Goal: Obtain resource: Obtain resource

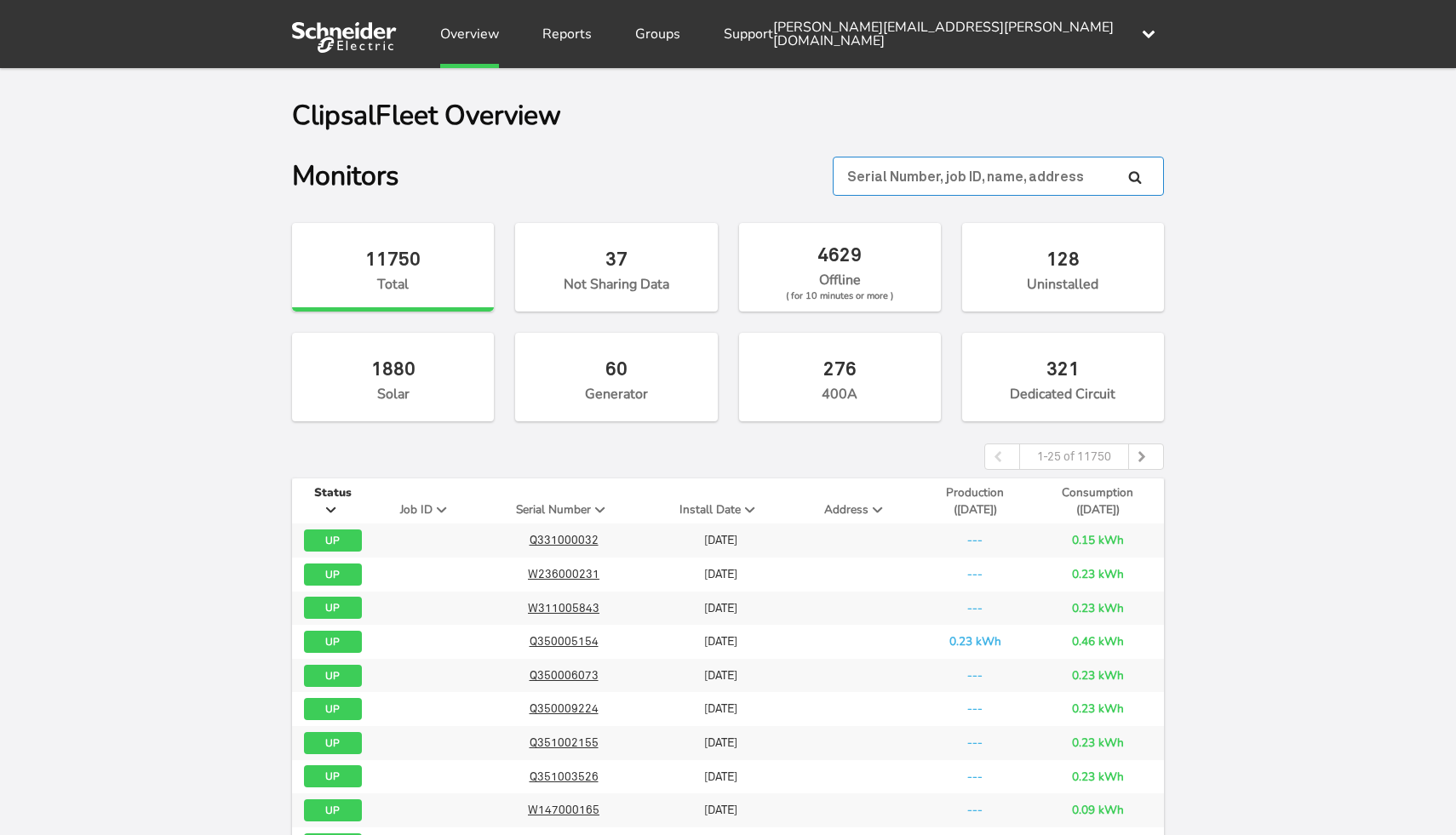
click at [965, 177] on input "text" at bounding box center [998, 177] width 331 height 39
paste input "W450000883"
type input "W450000883"
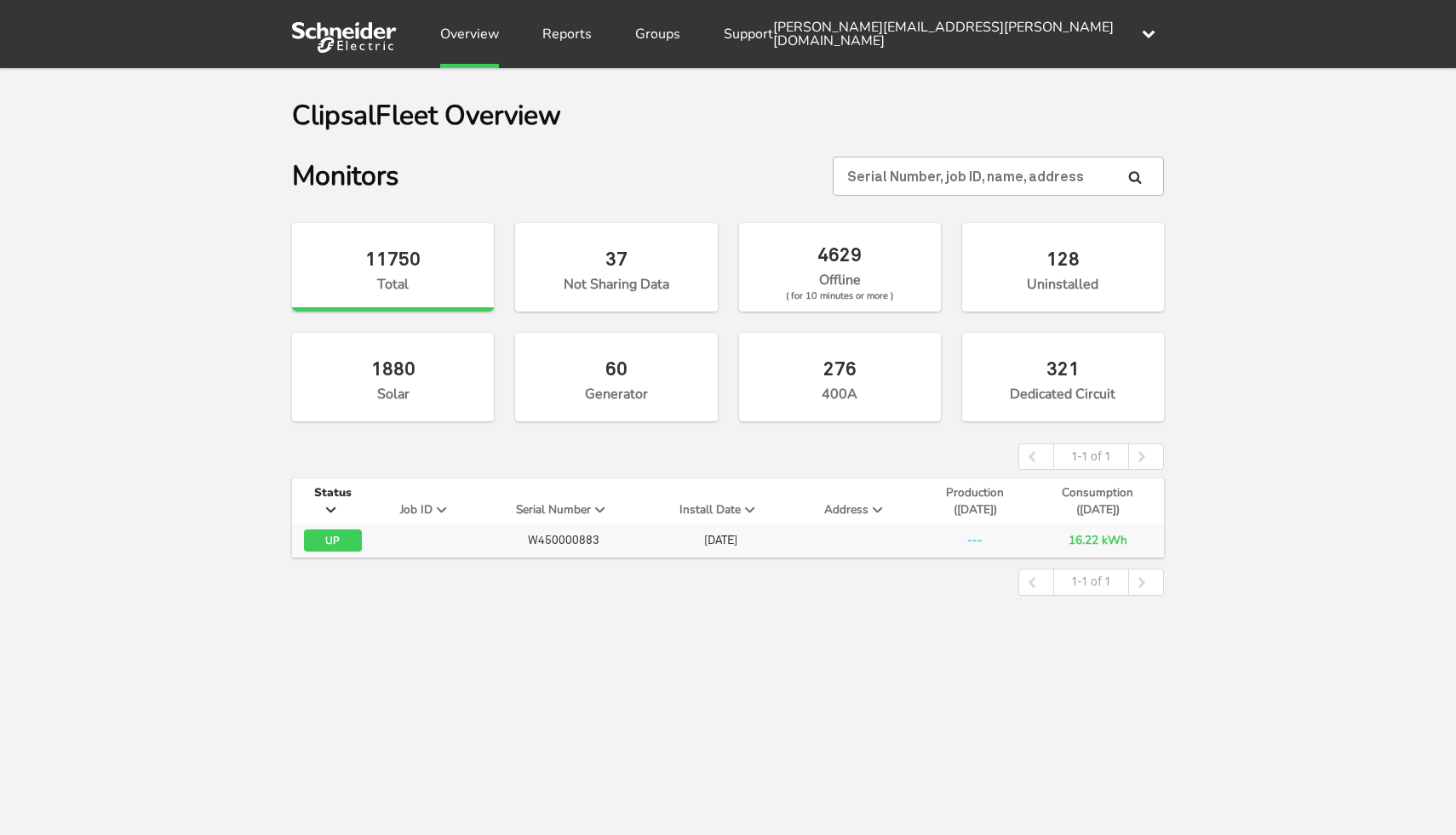
click at [573, 539] on span "W450000883" at bounding box center [564, 540] width 72 height 13
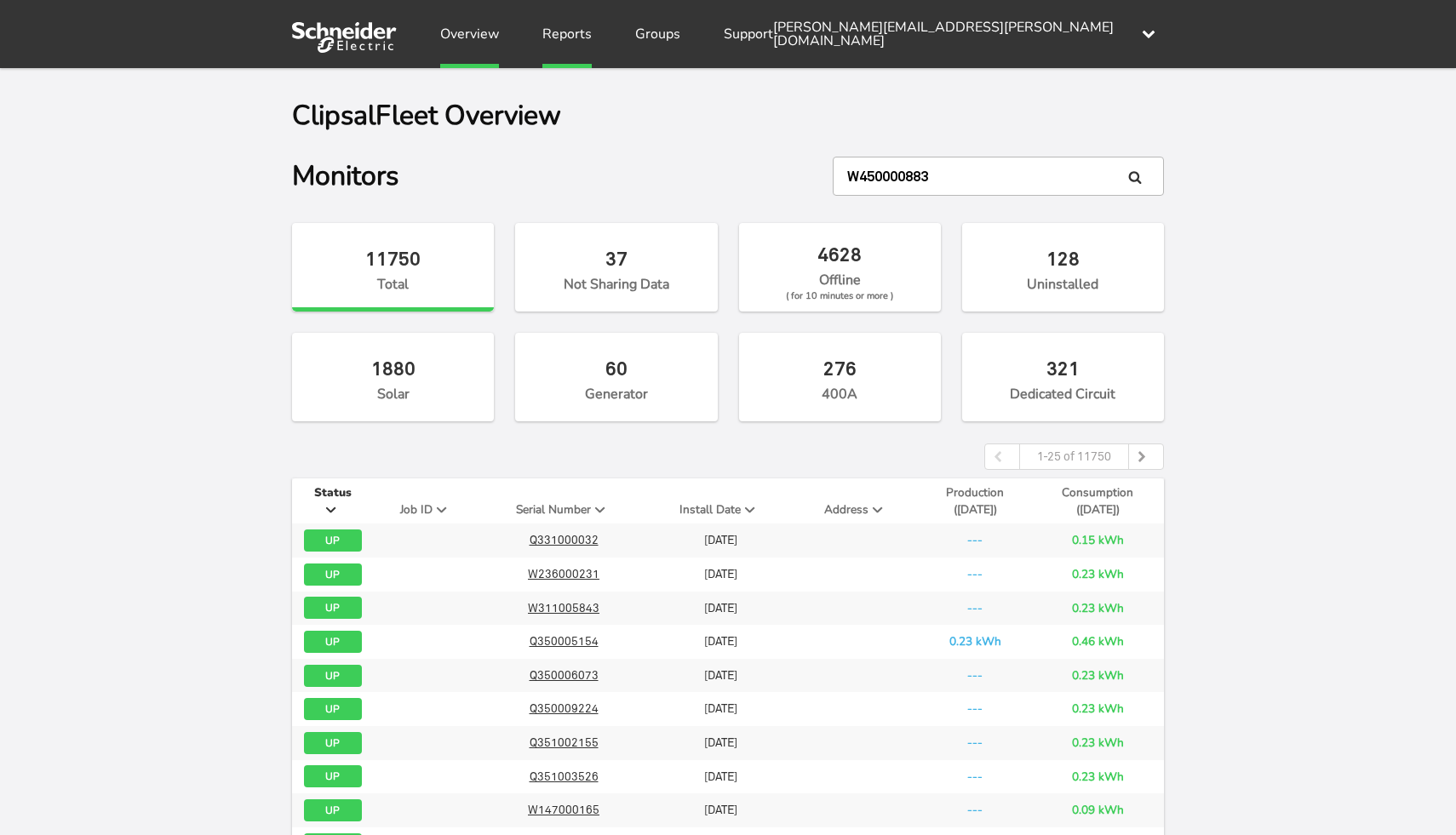
click at [574, 35] on link "Reports" at bounding box center [567, 34] width 50 height 68
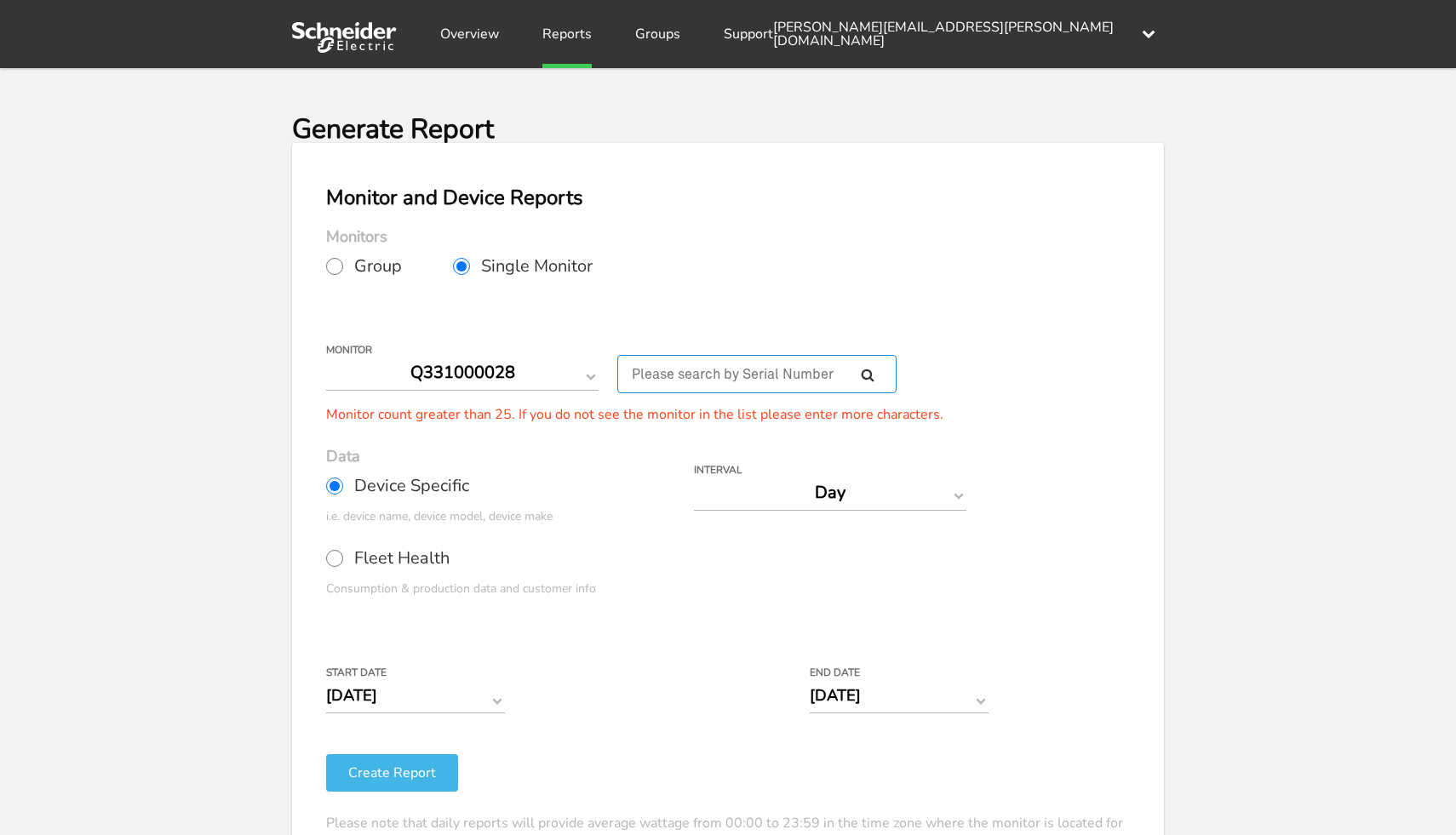
click at [673, 373] on input "text" at bounding box center [757, 374] width 280 height 38
paste input "W450000883"
click at [860, 374] on input "W450000883" at bounding box center [757, 374] width 280 height 38
type input "W450000883"
click at [869, 375] on icon at bounding box center [867, 374] width 13 height 13
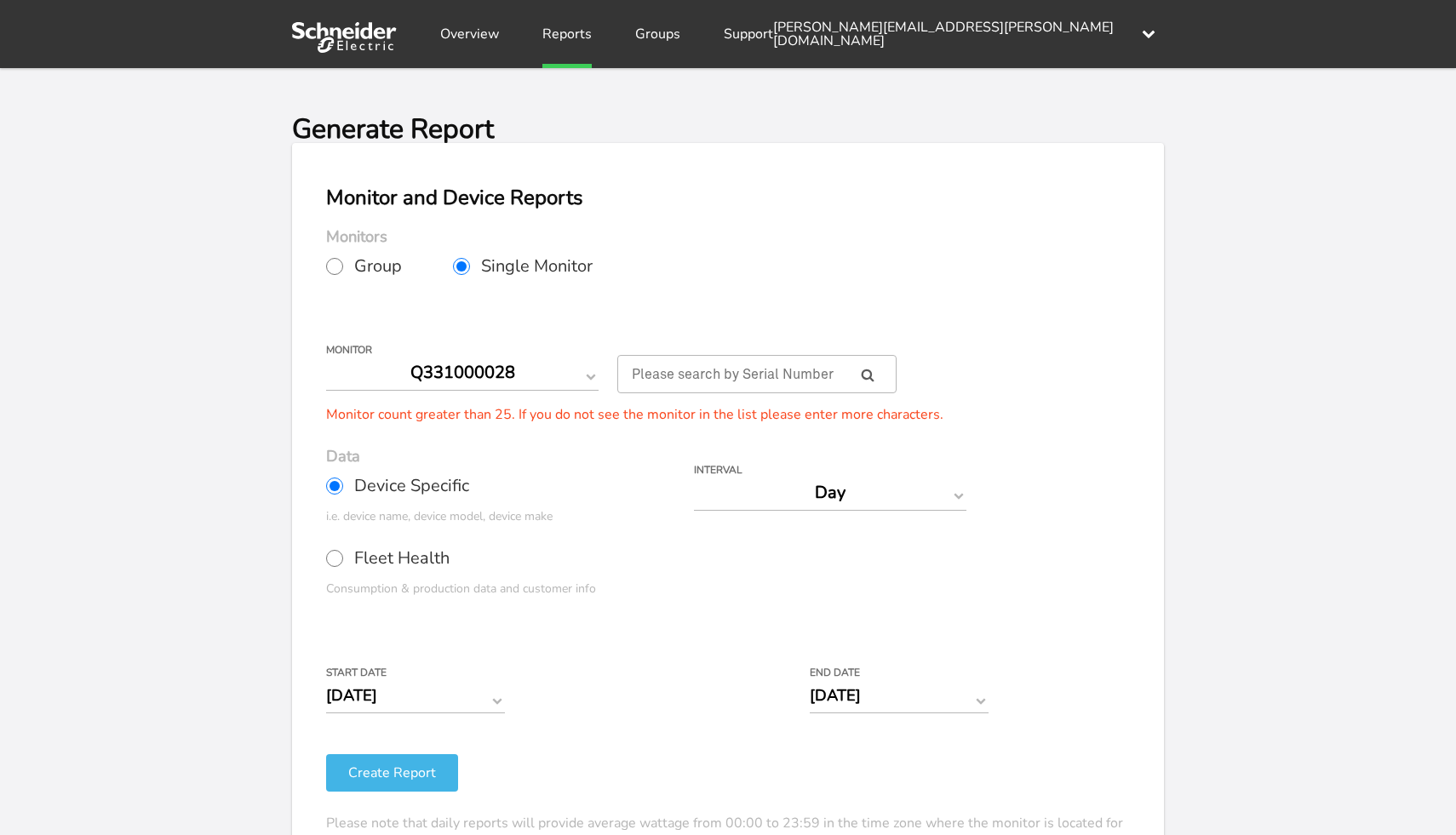
select select "W450000883"
click at [233, 422] on div "Your Report is Ready to be Downloaded! Download Clear Generate Report Monitor a…" at bounding box center [728, 485] width 1456 height 835
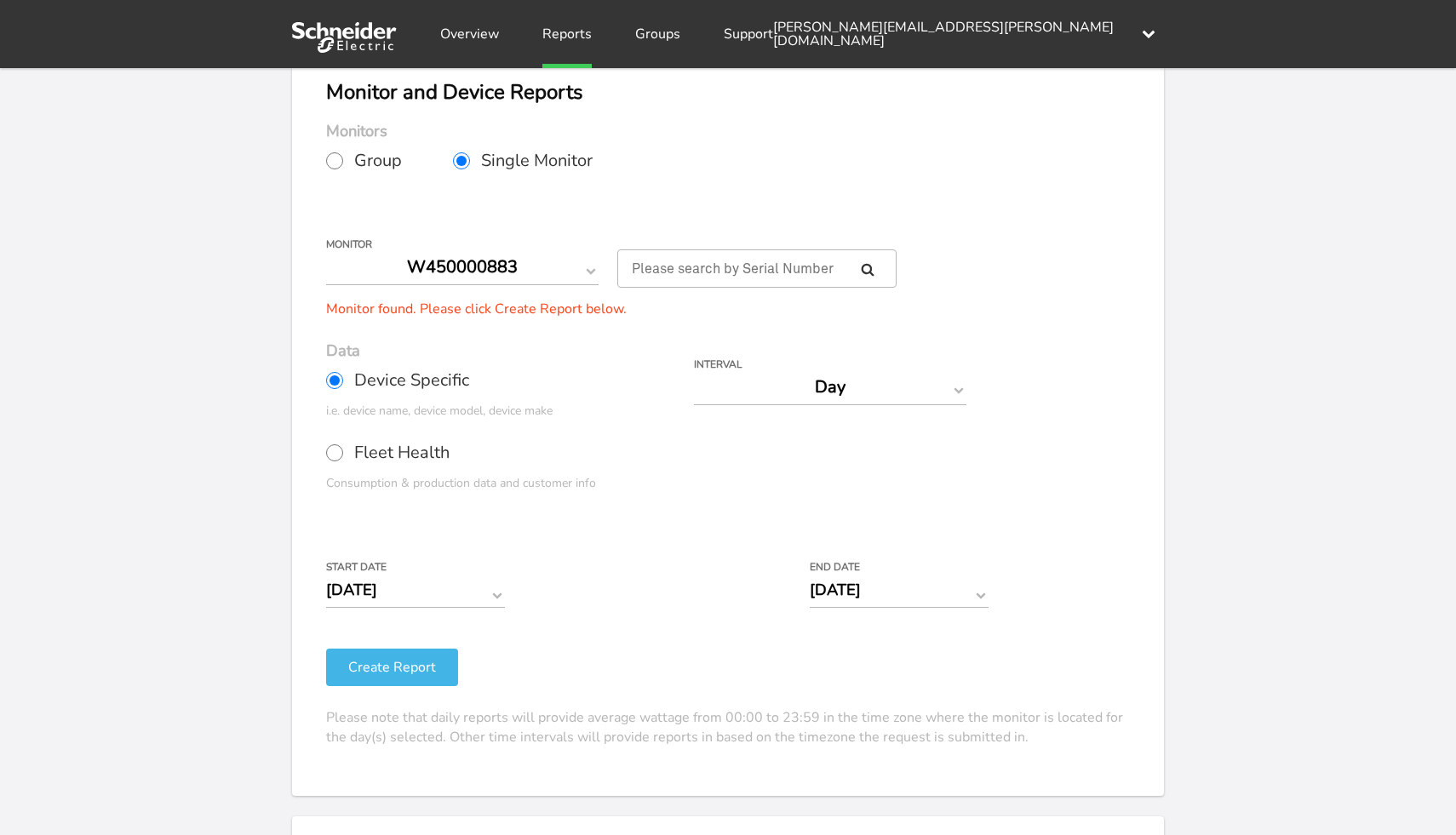
scroll to position [153, 0]
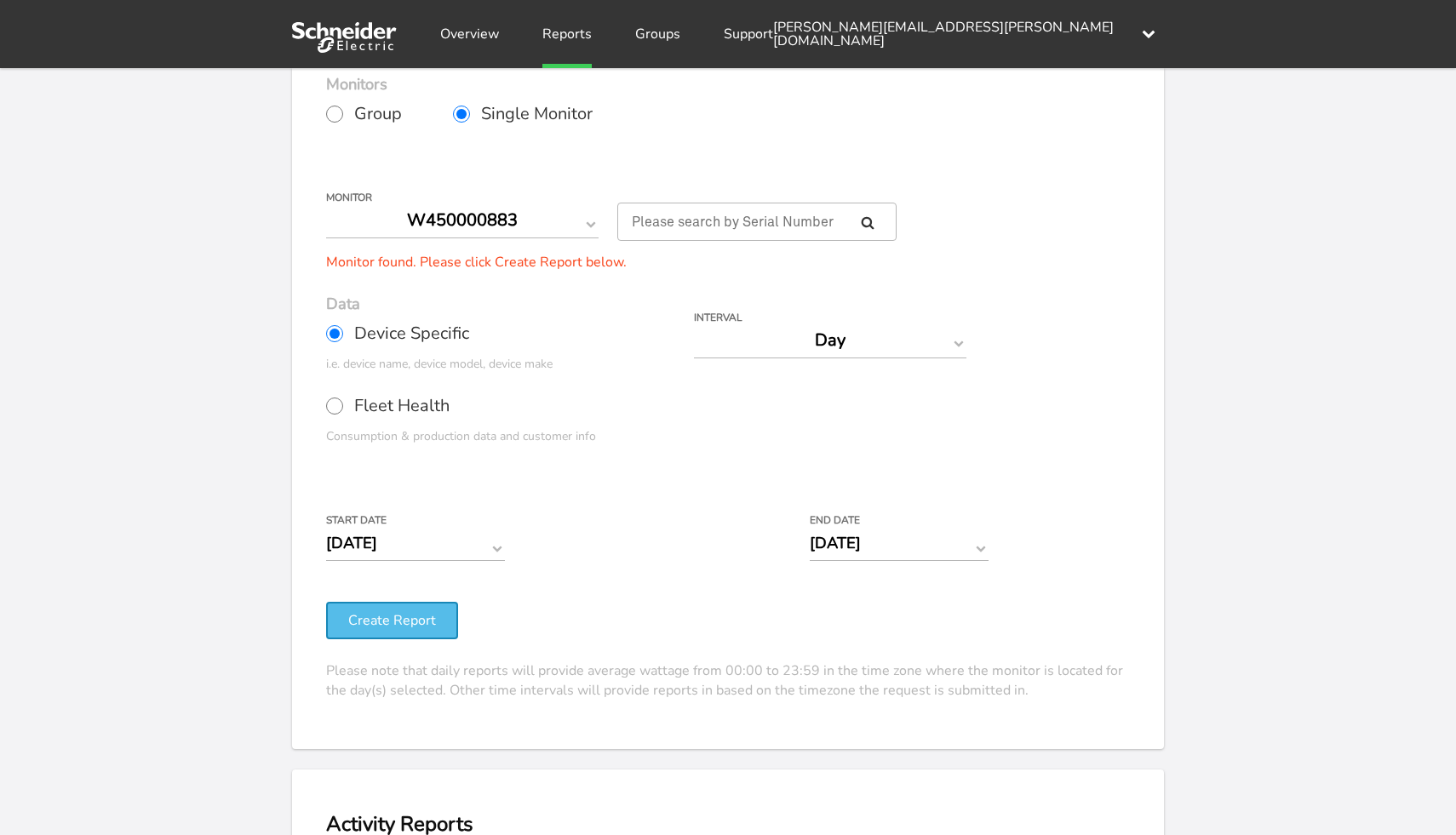
click at [378, 618] on button "Create Report" at bounding box center [392, 620] width 132 height 37
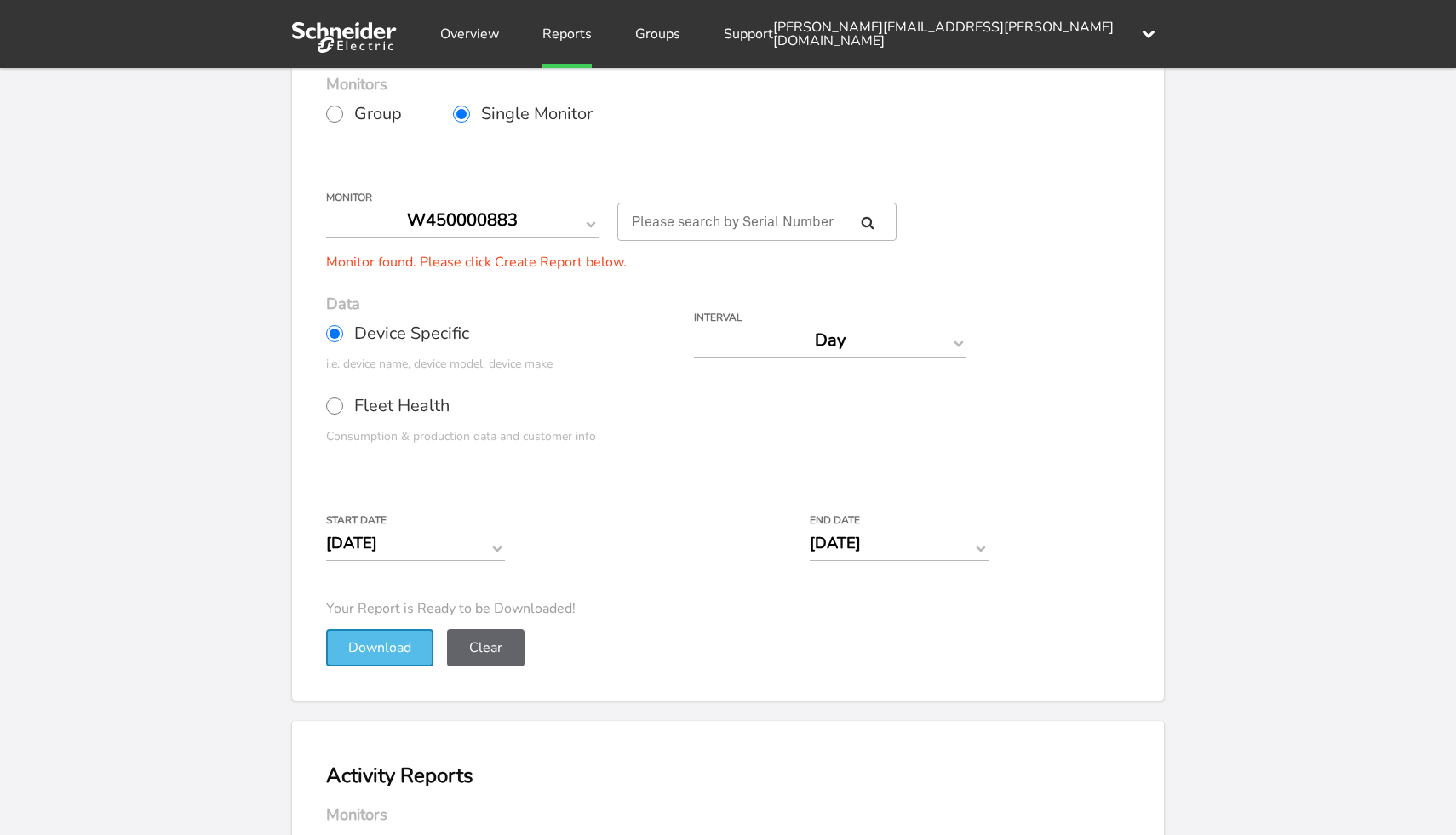
click at [368, 650] on button "Download" at bounding box center [379, 648] width 107 height 37
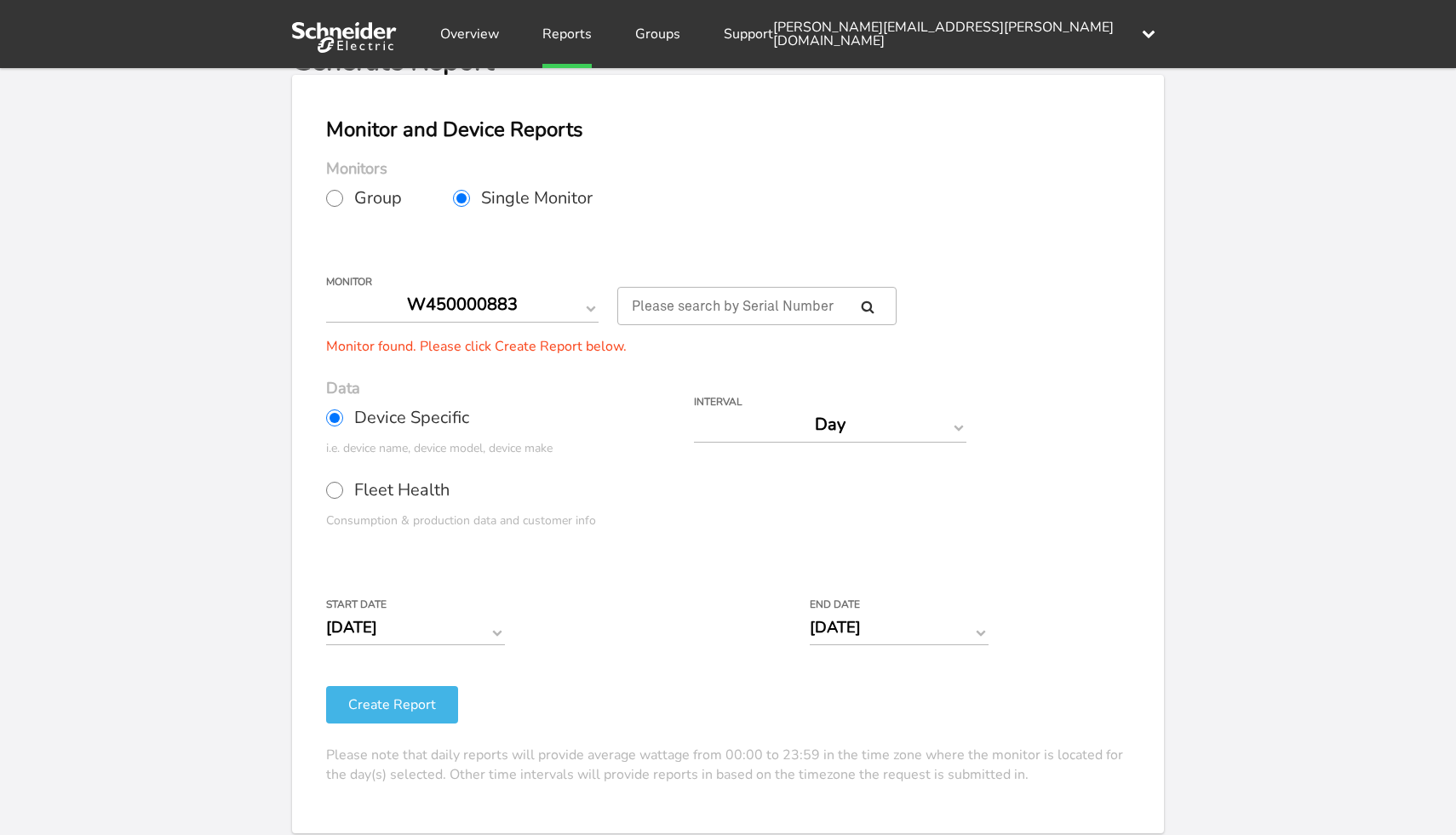
scroll to position [0, 0]
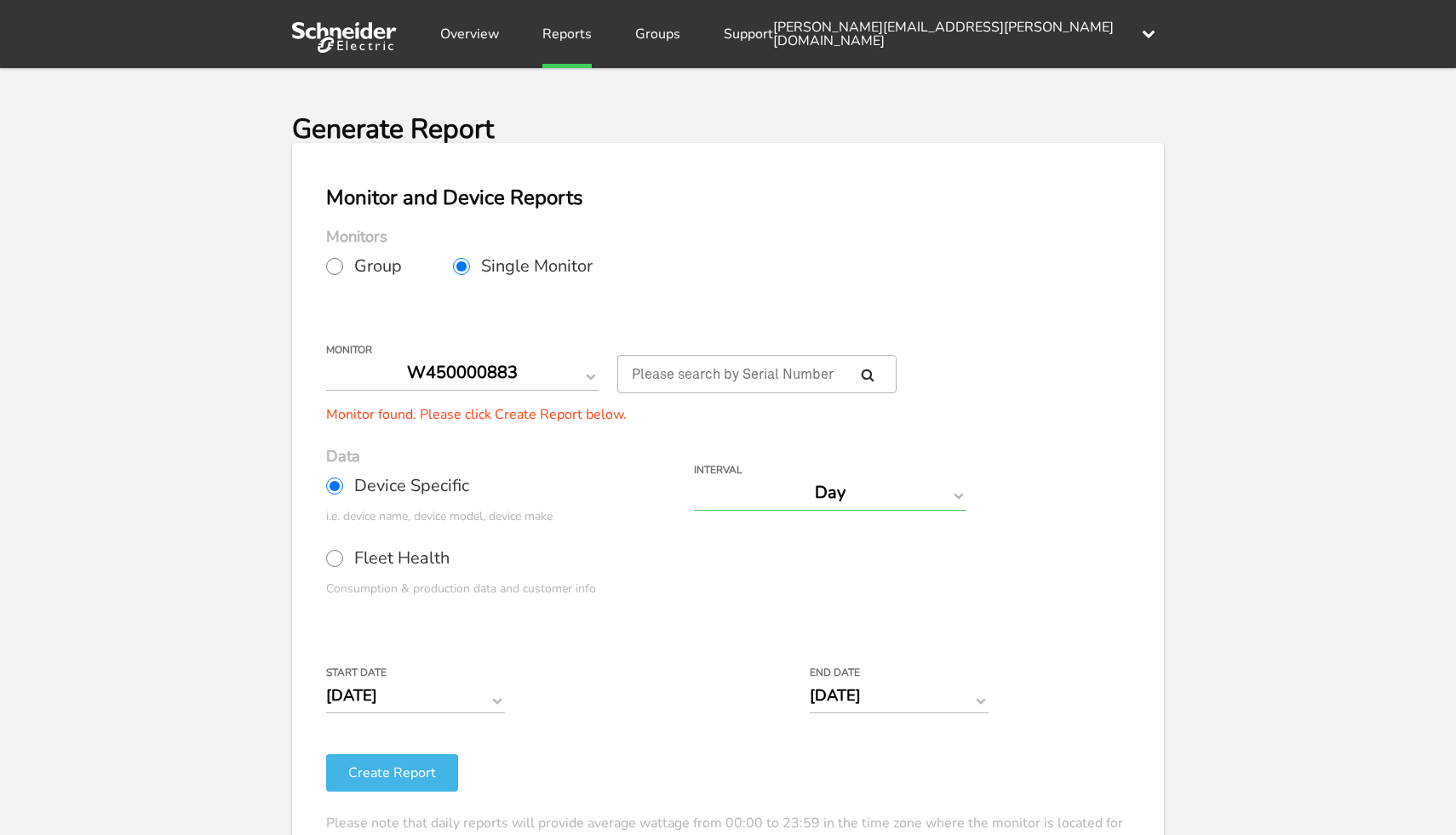
click at [885, 502] on select "Day Year Month Week Hour 30 Minute 15 Minute 5 Minute Minute" at bounding box center [830, 492] width 273 height 35
click at [1199, 433] on div "Your Report is Ready to be Downloaded! Download Clear Generate Report Monitor a…" at bounding box center [728, 485] width 1456 height 835
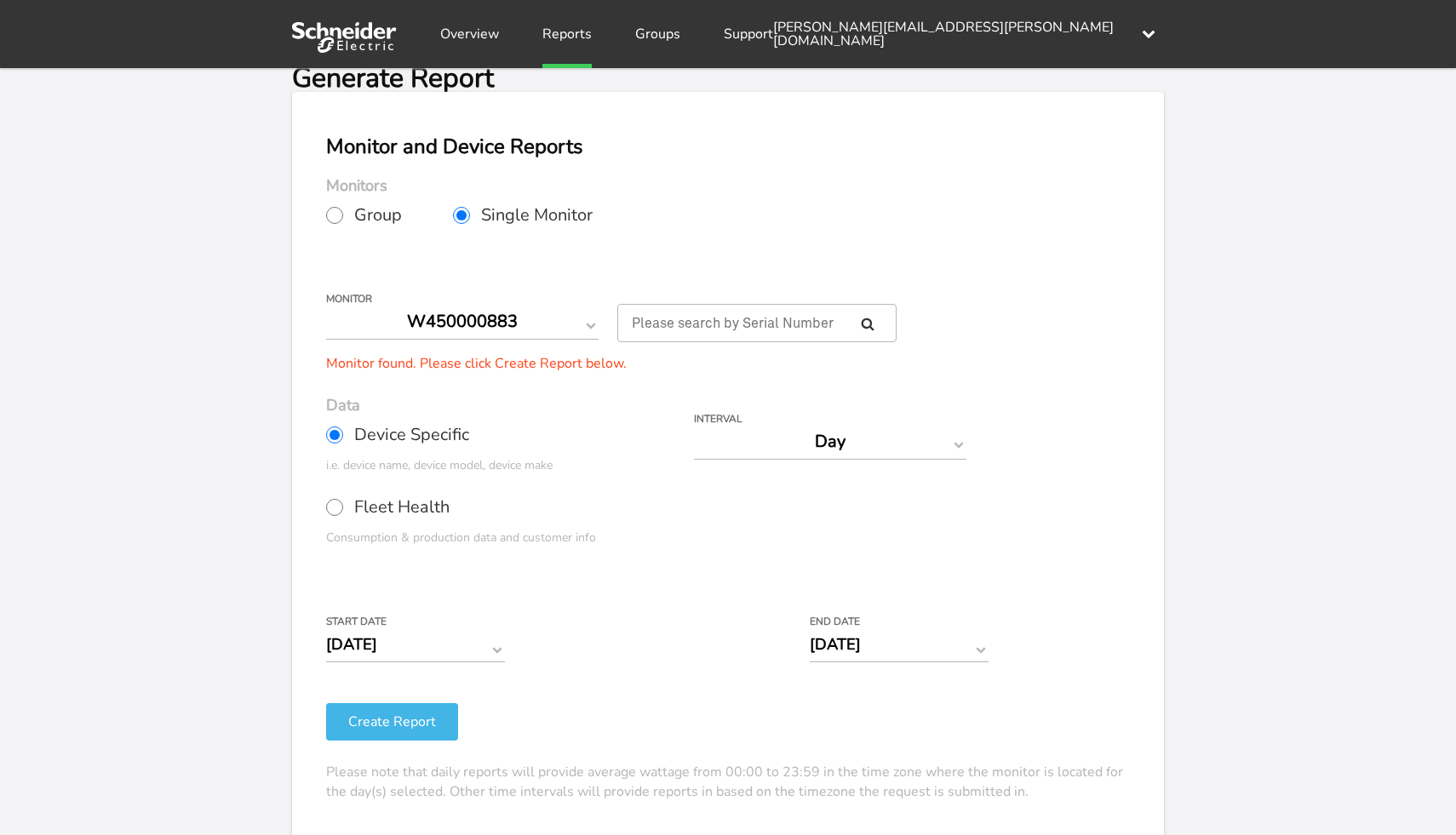
scroll to position [52, 0]
click at [946, 438] on select "Day Year Month Week Hour 30 Minute 15 Minute 5 Minute Minute" at bounding box center [830, 441] width 273 height 35
select select "30 Minute"
click at [694, 423] on select "Day Year Month Week Hour 30 Minute 15 Minute 5 Minute Minute" at bounding box center [830, 441] width 273 height 35
type input "[DATE] 12:00 AM"
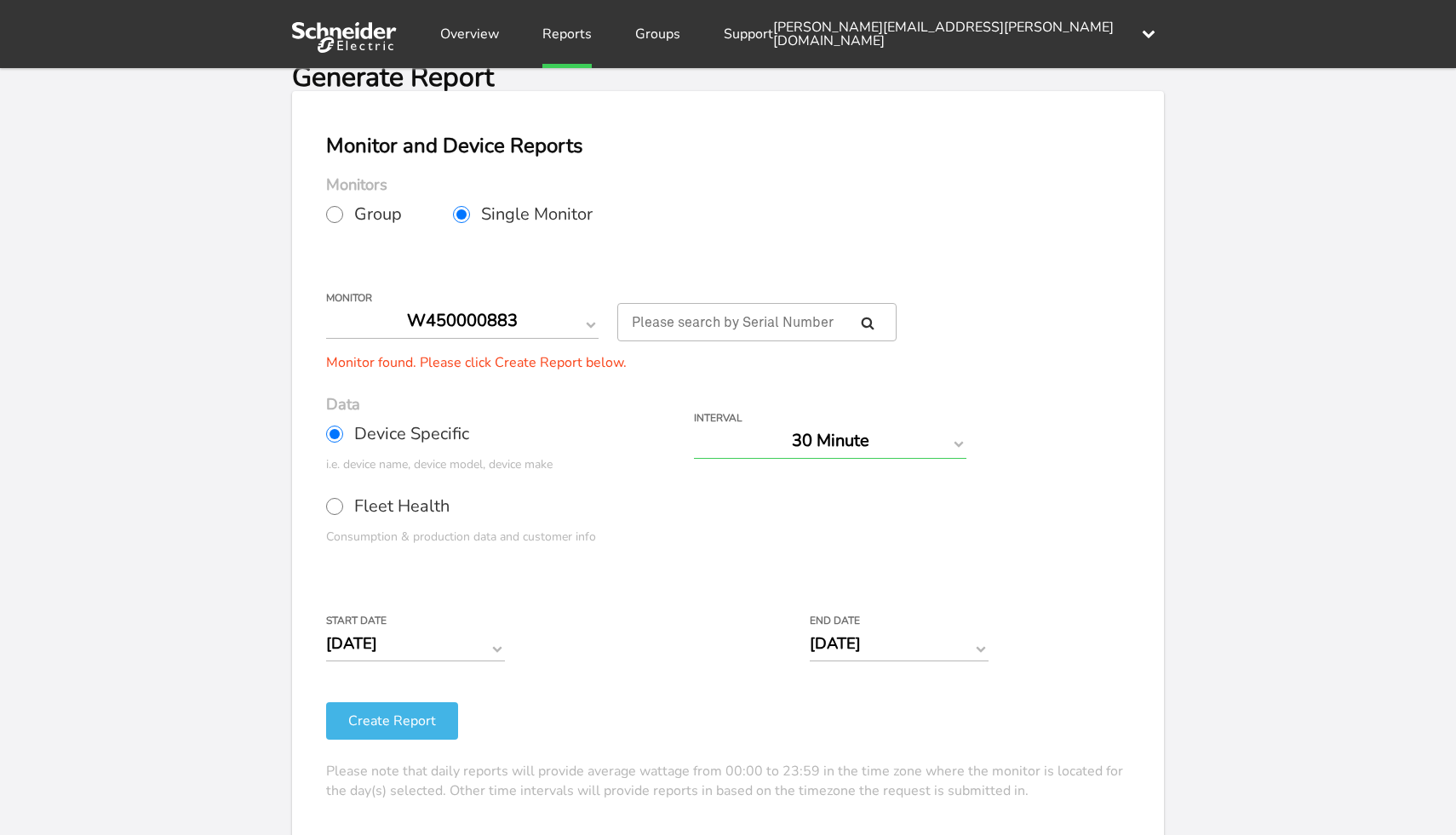
type input "[DATE] 11:59 PM"
click at [875, 451] on select "Day Year Month Week Hour 30 Minute 15 Minute 5 Minute Minute" at bounding box center [830, 441] width 273 height 35
select select "15 Minute"
click at [694, 423] on select "Day Year Month Week Hour 30 Minute 15 Minute 5 Minute Minute" at bounding box center [830, 441] width 273 height 35
click at [472, 642] on input "[DATE] 12:00 AM" at bounding box center [415, 643] width 178 height 35
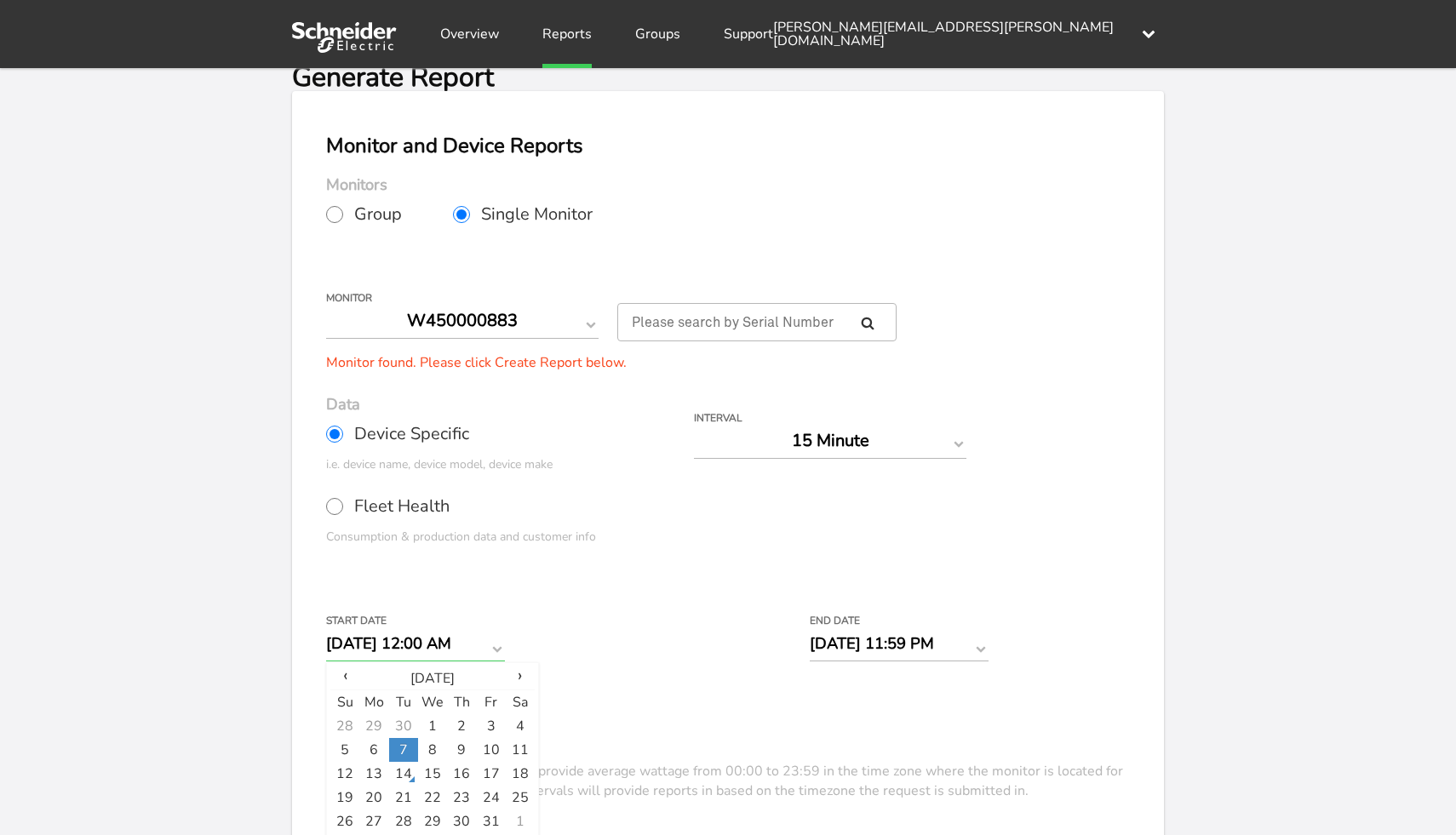
scroll to position [141, 0]
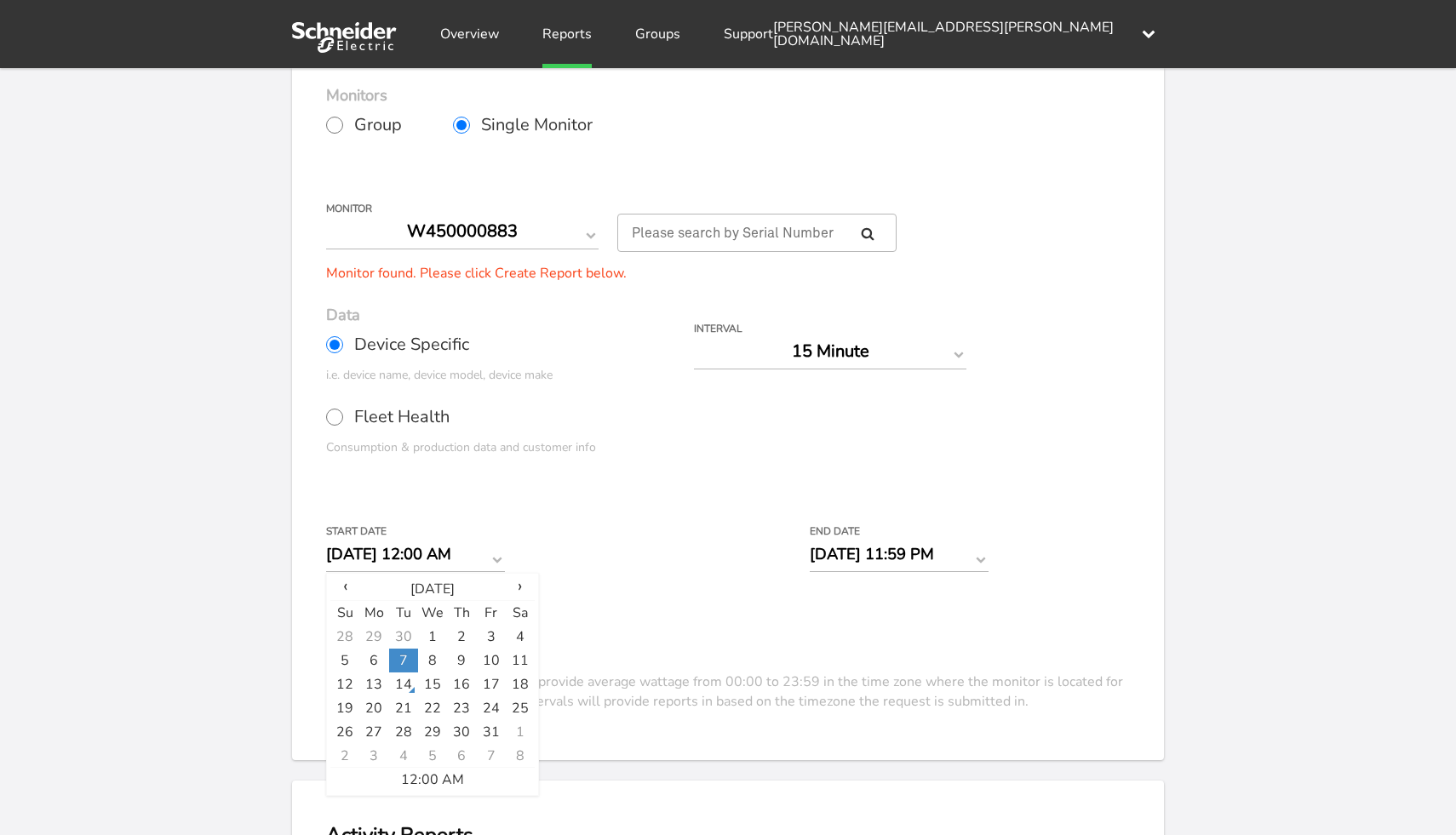
click at [405, 658] on td "7" at bounding box center [403, 660] width 29 height 24
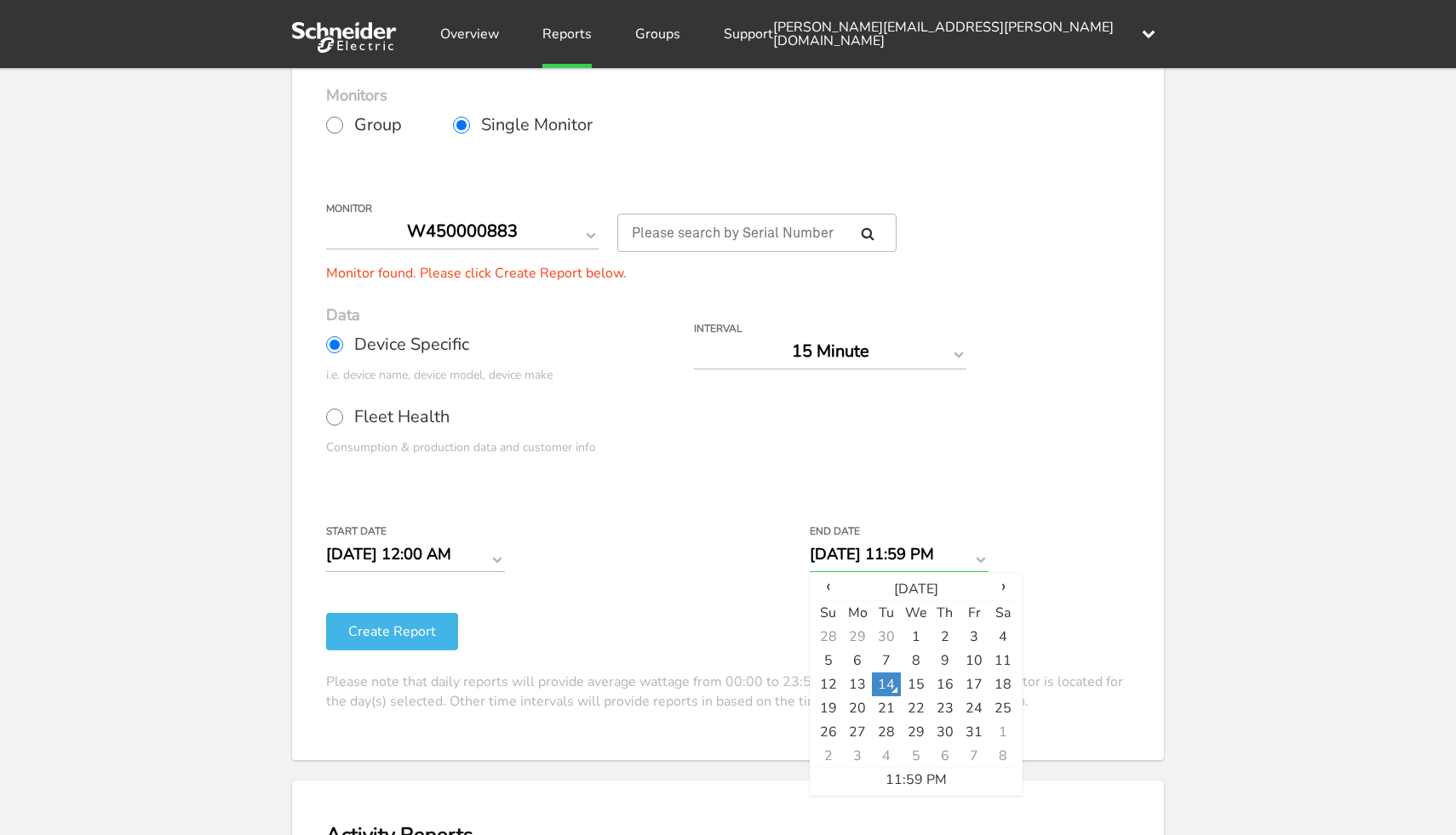
click at [859, 555] on input "[DATE] 11:59 PM" at bounding box center [898, 554] width 178 height 35
click at [923, 652] on td "8" at bounding box center [915, 660] width 29 height 24
type input "[DATE] 11:59 PM"
click at [1098, 575] on form "Group Single Monitor Monitor Group ClipsalDefault Monitor W450000883 For large …" at bounding box center [728, 408] width 804 height 609
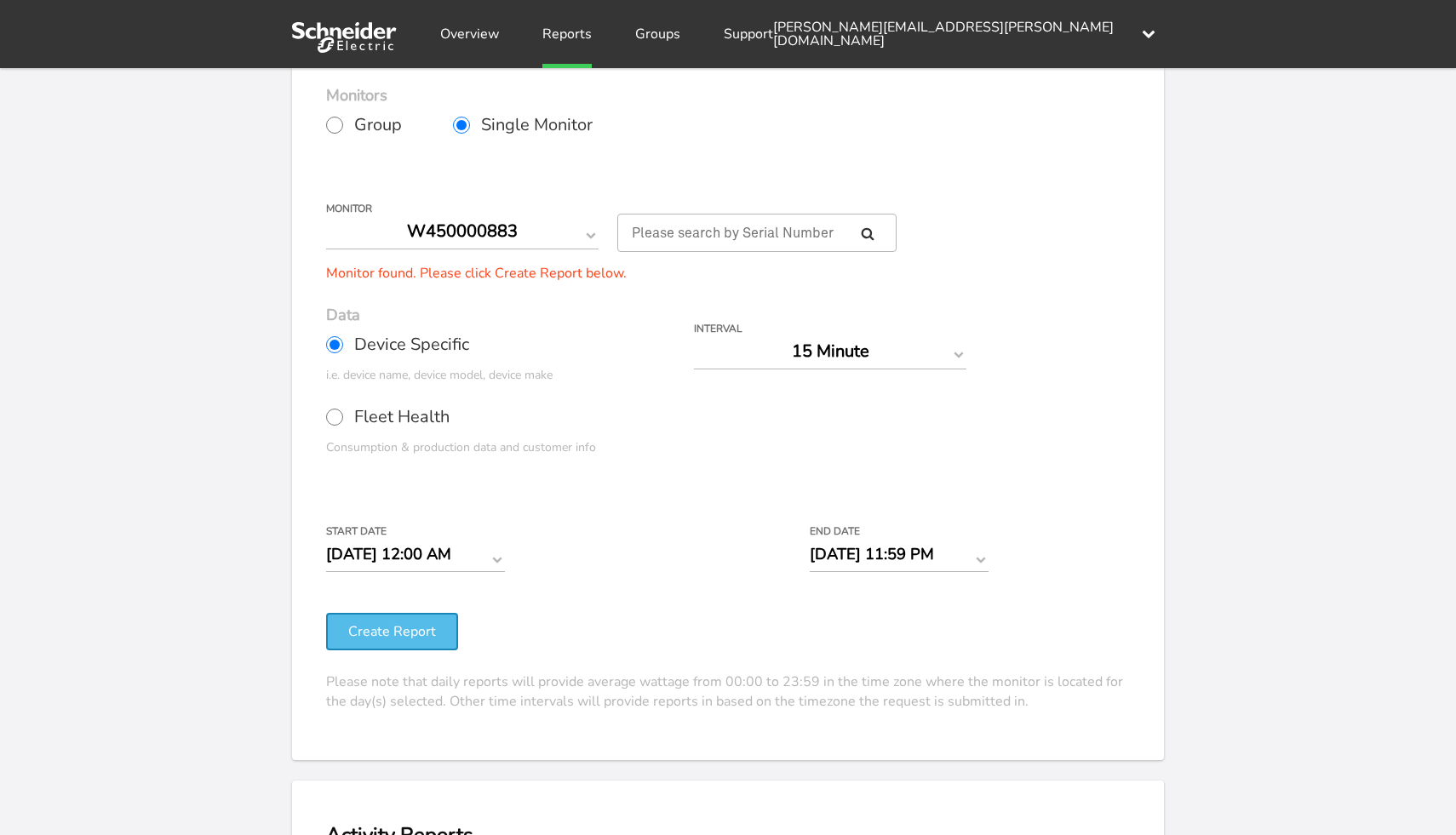
click at [409, 637] on button "Create Report" at bounding box center [392, 632] width 132 height 37
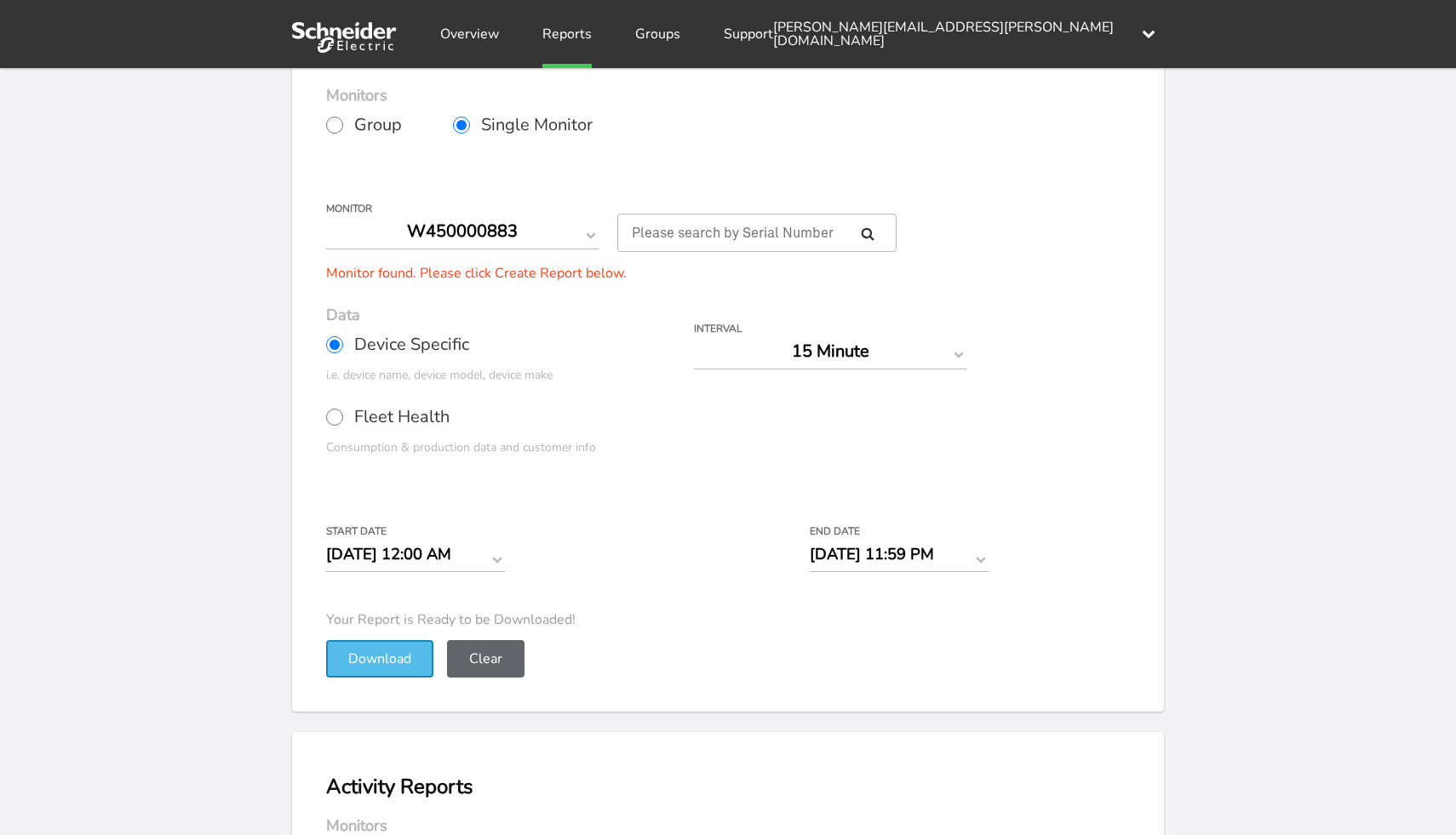
click at [380, 659] on button "Download" at bounding box center [379, 658] width 107 height 37
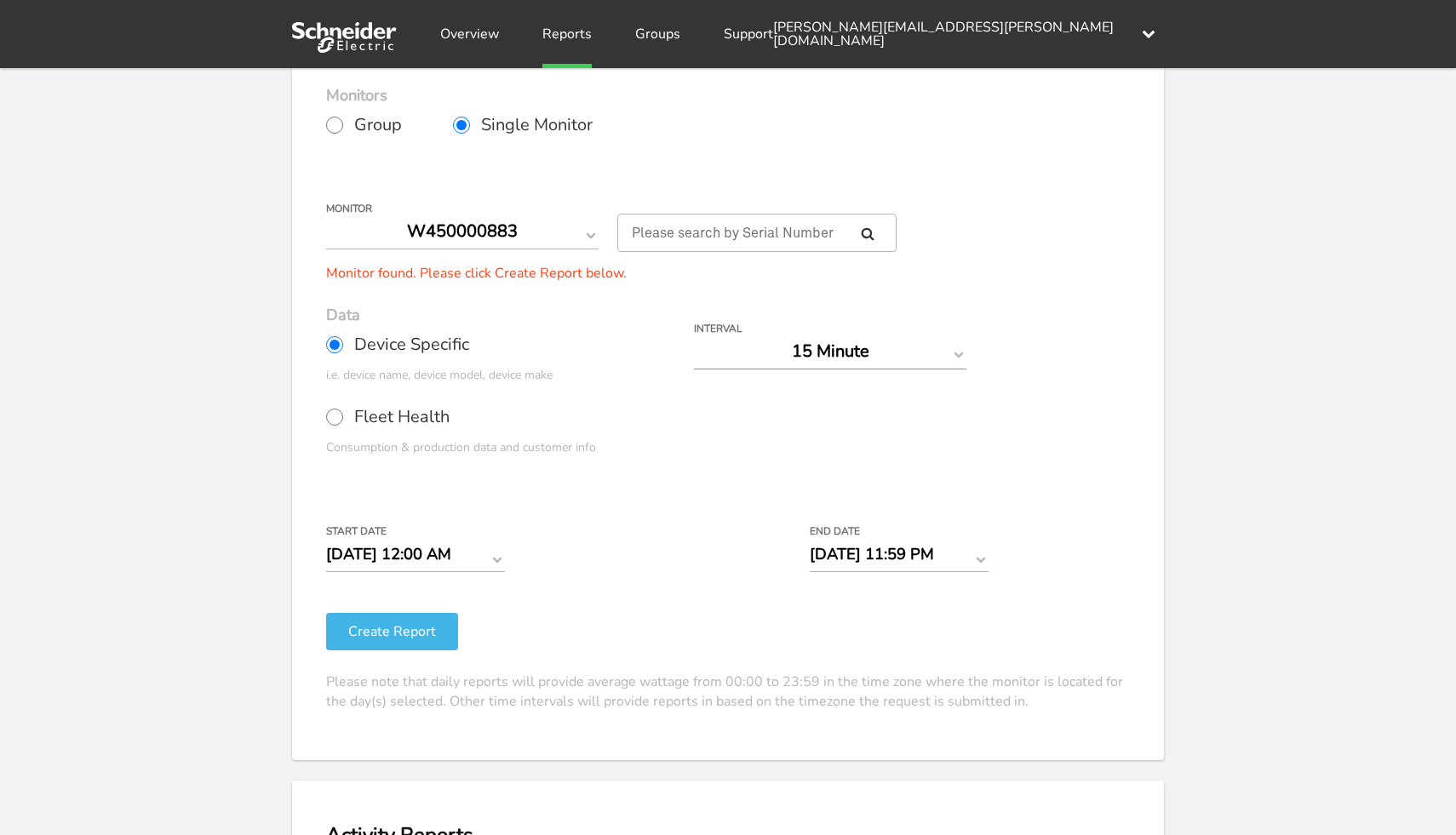
click at [937, 351] on select "Day Year Month Week Hour 30 Minute 15 Minute 5 Minute Minute" at bounding box center [830, 351] width 273 height 35
select select "Minute"
click at [694, 334] on select "Day Year Month Week Hour 30 Minute 15 Minute 5 Minute Minute" at bounding box center [830, 351] width 273 height 35
click at [408, 628] on button "Create Report" at bounding box center [392, 632] width 132 height 37
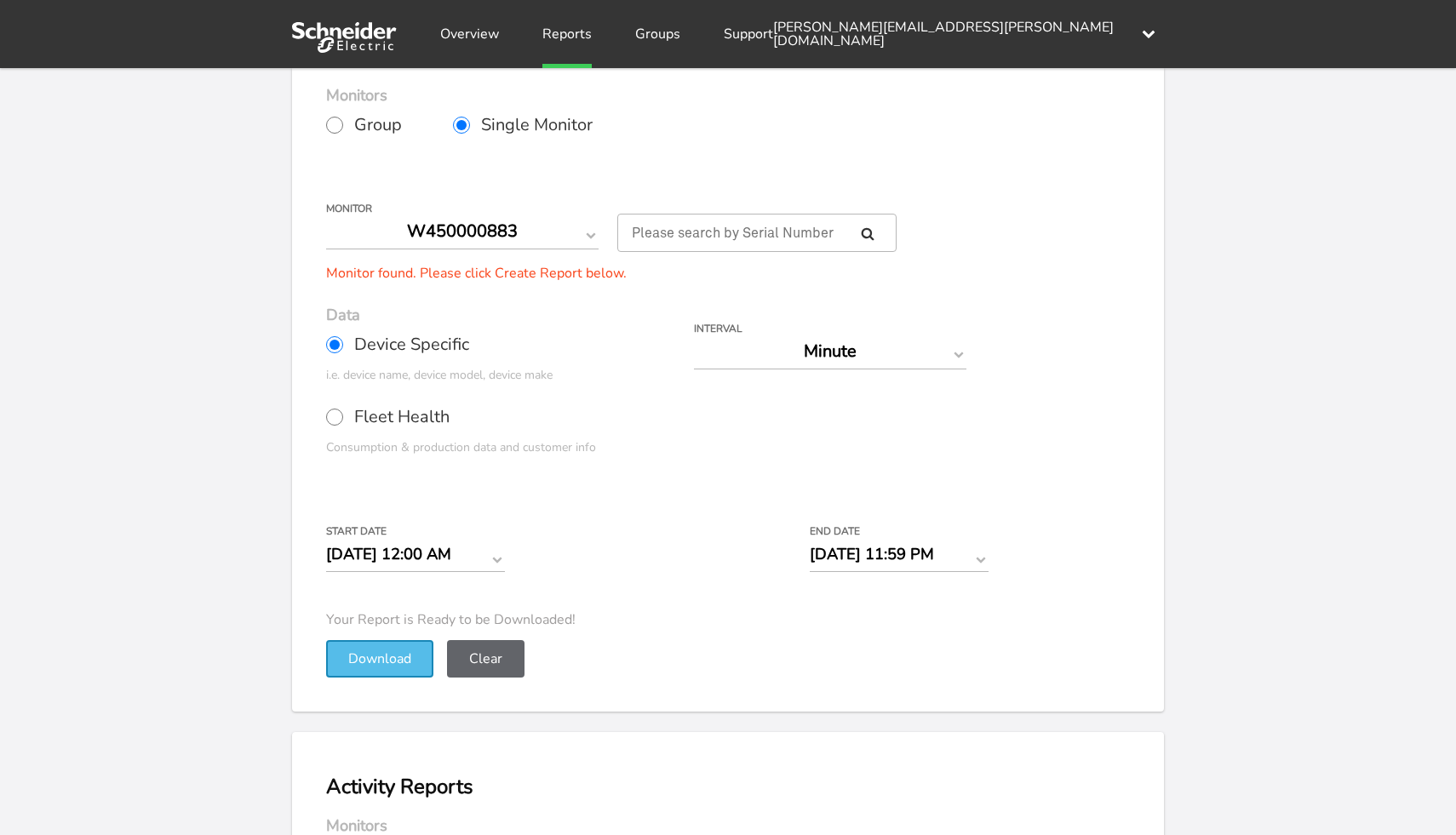
click at [367, 657] on button "Download" at bounding box center [379, 658] width 107 height 37
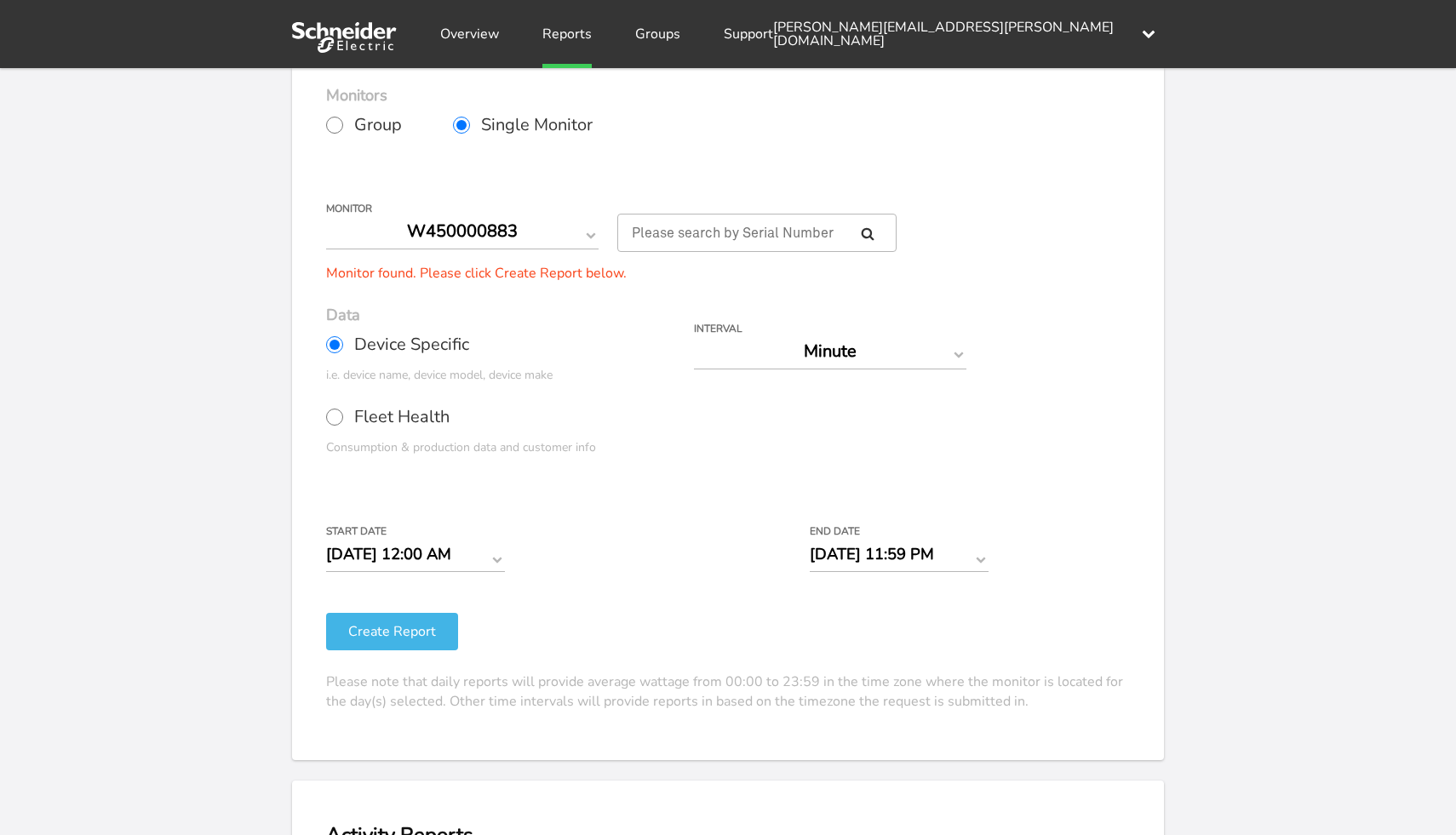
click at [262, 508] on div "Your Report is Ready to be Downloaded! Download Clear Generate Report Monitor a…" at bounding box center [728, 343] width 1456 height 835
click at [1202, 406] on div "Your Report is Ready to be Downloaded! Download Clear Generate Report Monitor a…" at bounding box center [728, 343] width 1456 height 835
click at [1205, 424] on div "Your Report is Ready to be Downloaded! Download Clear Generate Report Monitor a…" at bounding box center [728, 343] width 1456 height 835
click at [1207, 410] on div "Your Report is Ready to be Downloaded! Download Clear Generate Report Monitor a…" at bounding box center [728, 343] width 1456 height 835
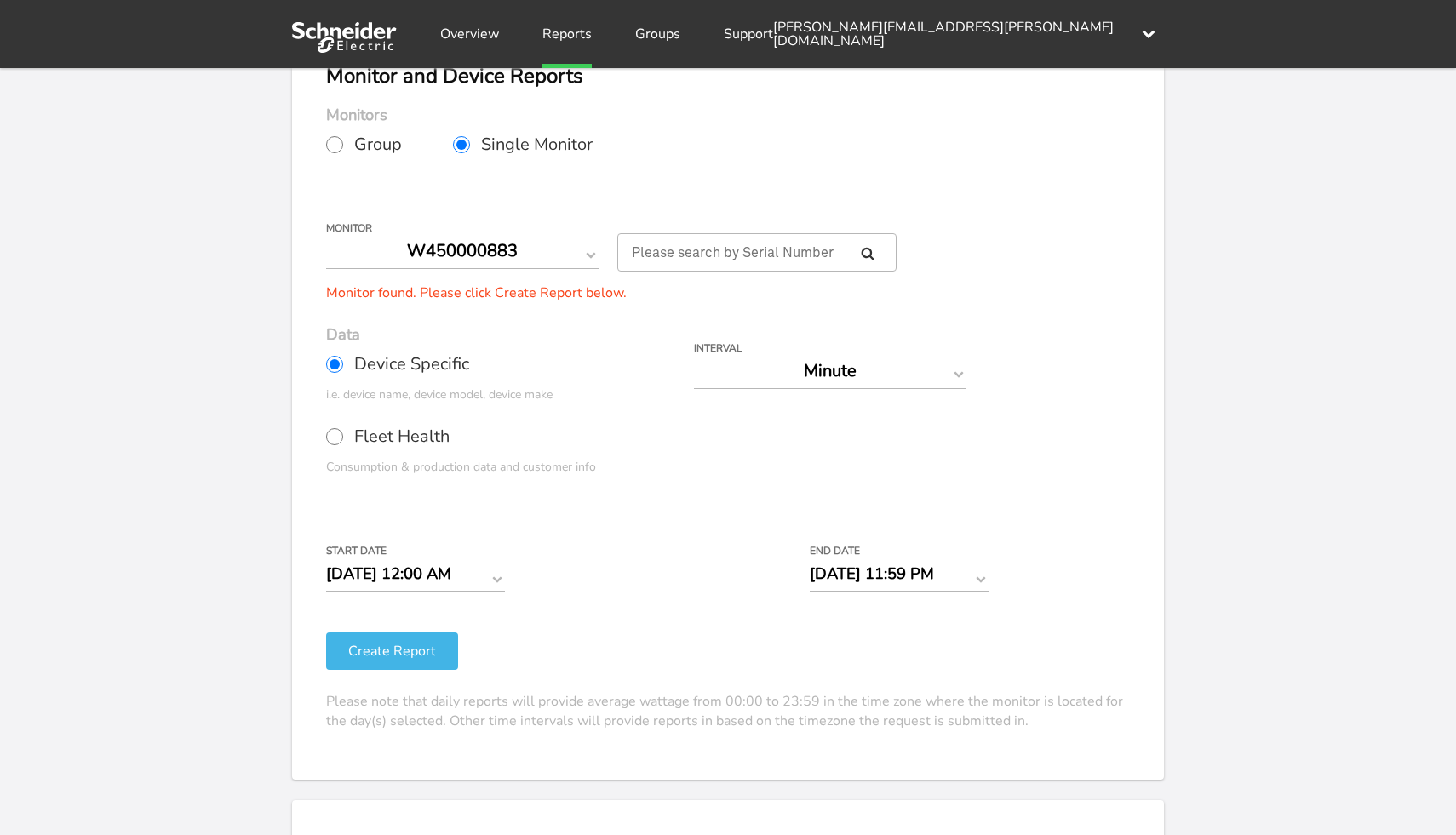
scroll to position [110, 0]
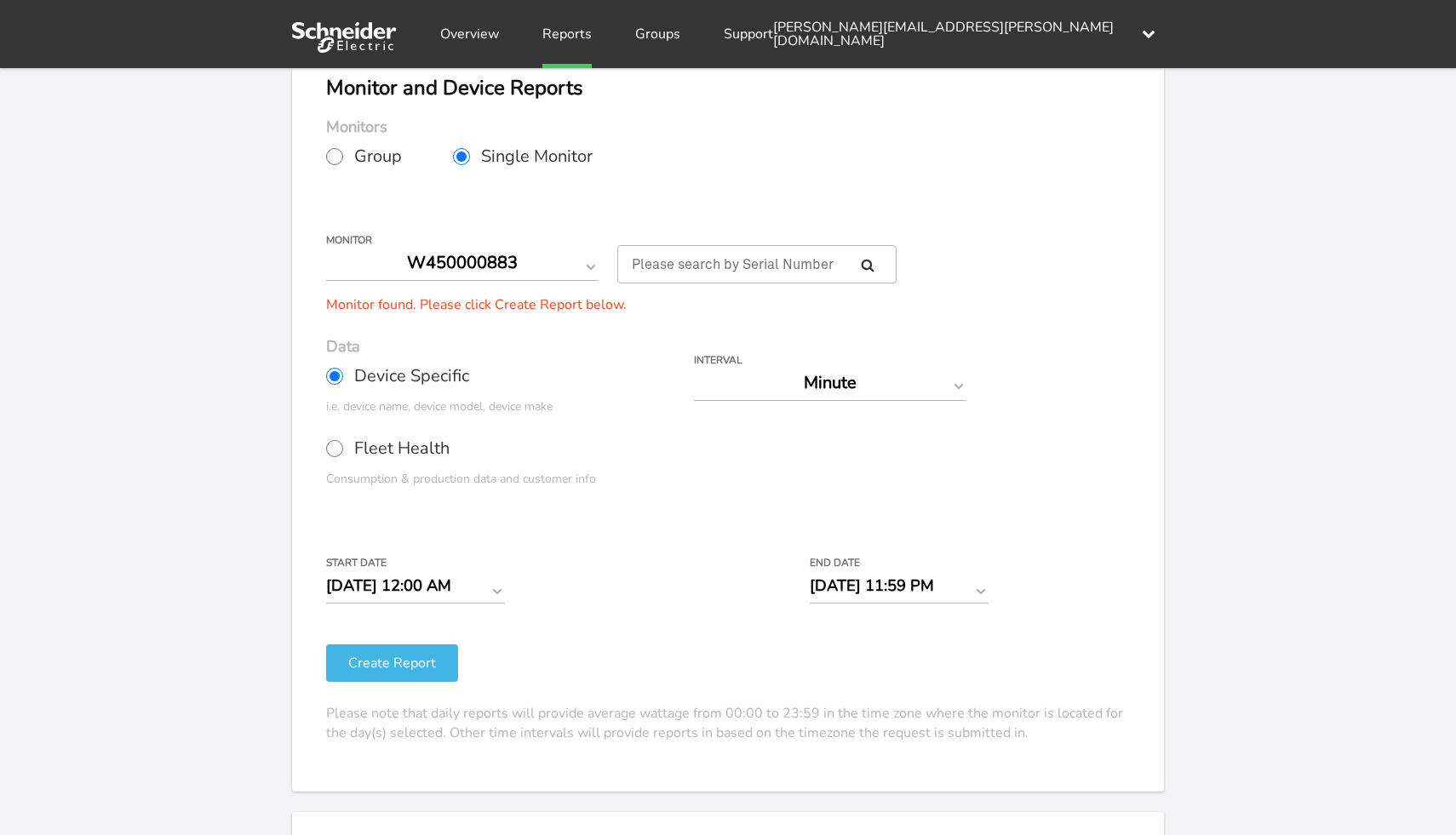
click at [1204, 402] on div "Your Report is Ready to be Downloaded! Download Clear Generate Report Monitor a…" at bounding box center [728, 375] width 1456 height 835
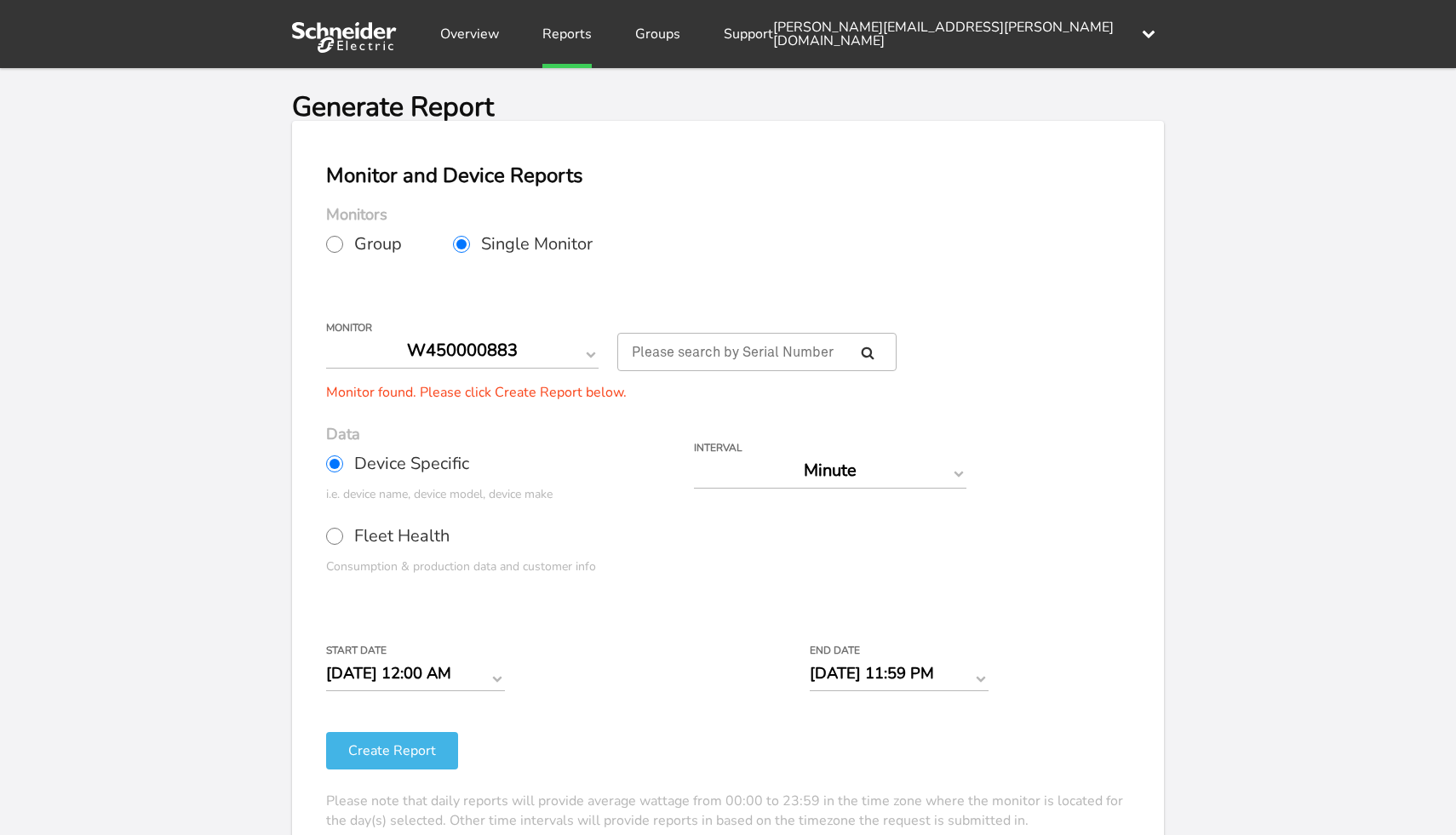
scroll to position [33, 0]
